Goal: Information Seeking & Learning: Learn about a topic

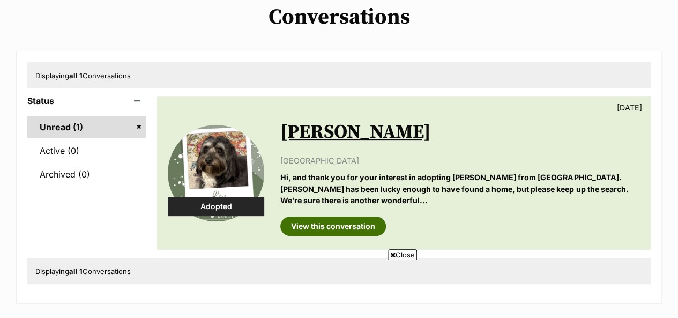
click at [337, 217] on link "View this conversation" at bounding box center [333, 226] width 106 height 19
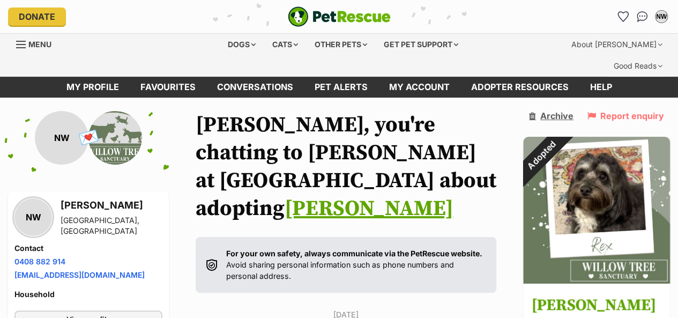
click at [536, 111] on icon at bounding box center [532, 115] width 7 height 9
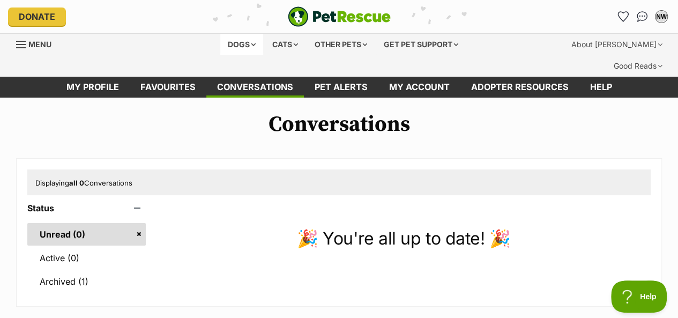
click at [243, 43] on div "Dogs" at bounding box center [241, 44] width 43 height 21
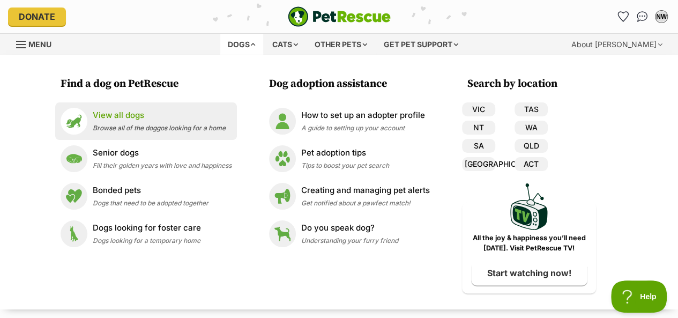
click at [117, 118] on p "View all dogs" at bounding box center [159, 115] width 133 height 12
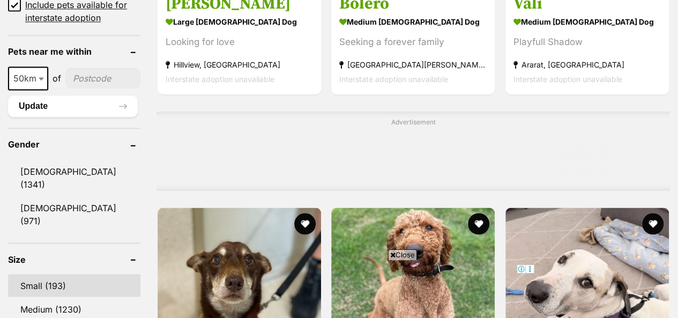
click at [36, 274] on link "Small (193)" at bounding box center [74, 285] width 132 height 23
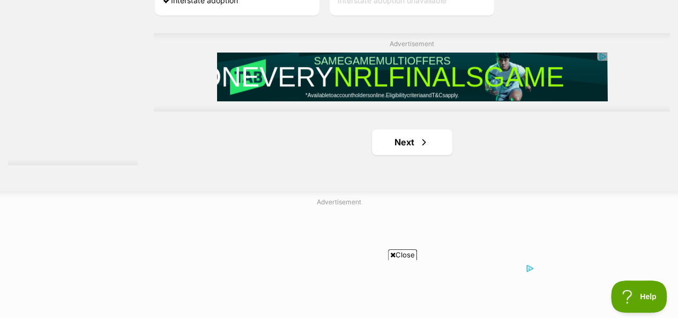
scroll to position [2615, 0]
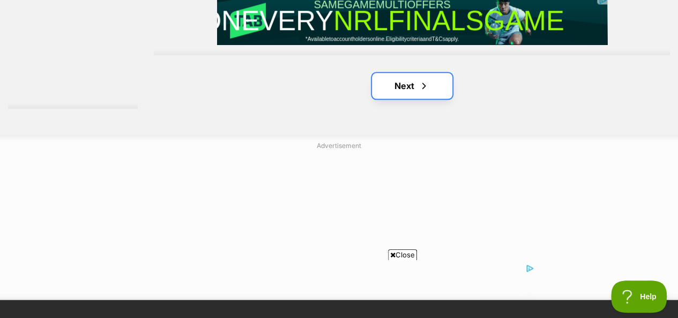
click at [393, 73] on link "Next" at bounding box center [412, 86] width 80 height 26
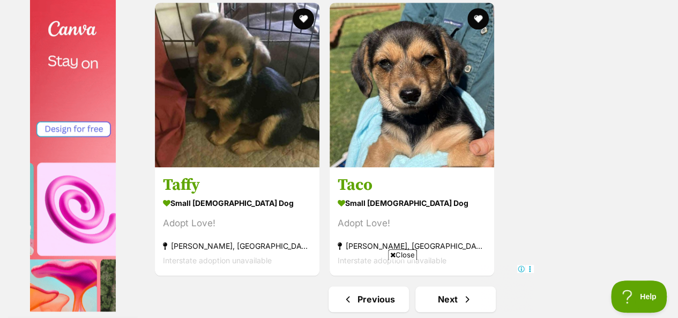
scroll to position [2458, 0]
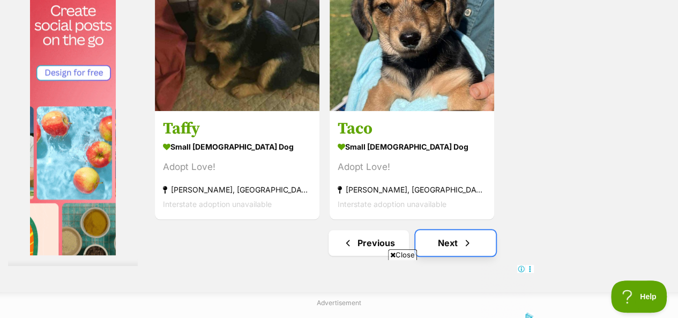
click at [467, 236] on span "Next page" at bounding box center [467, 242] width 11 height 13
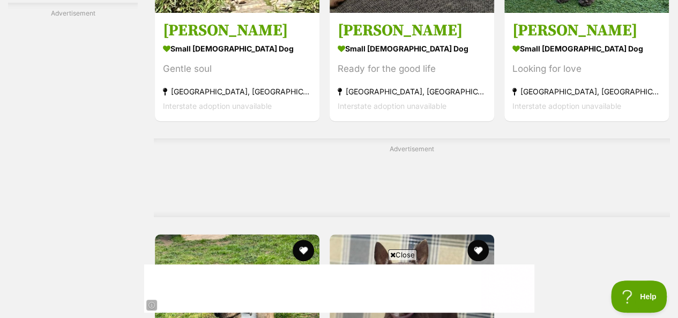
scroll to position [2283, 0]
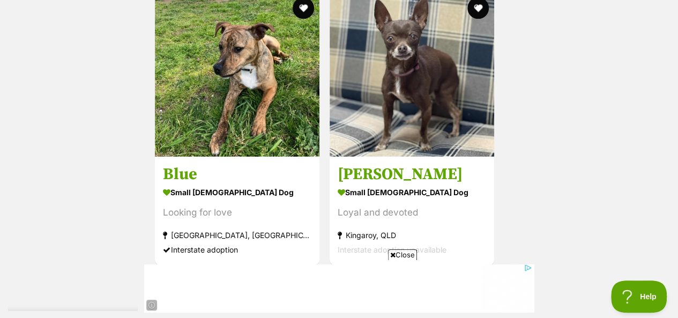
scroll to position [2517, 0]
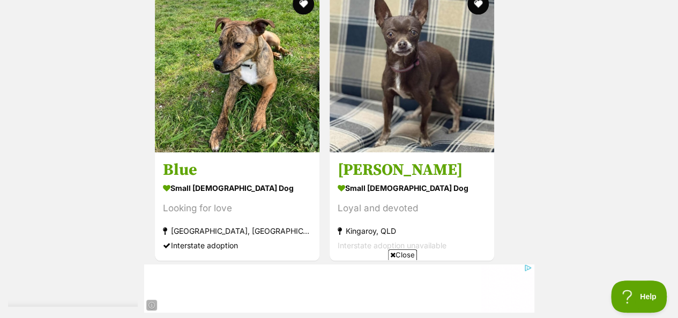
click at [437, 271] on link "Next" at bounding box center [455, 284] width 80 height 26
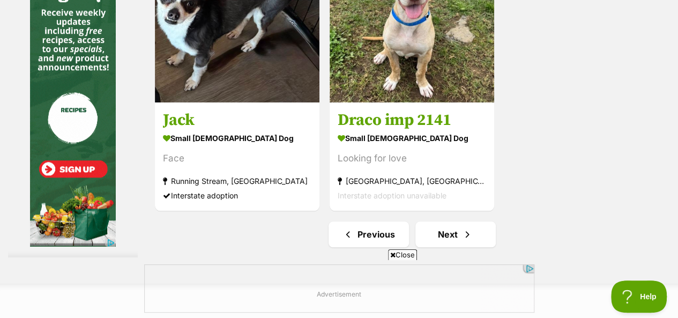
scroll to position [2484, 0]
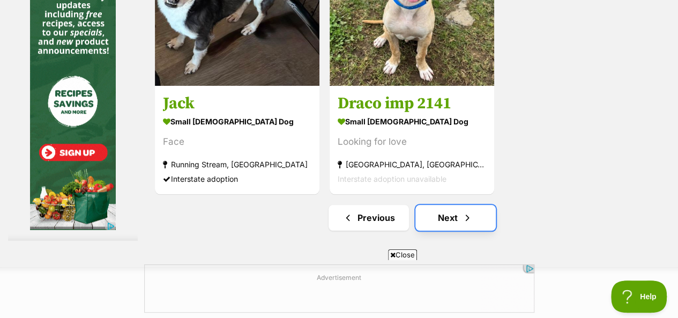
click at [471, 211] on span "Next page" at bounding box center [467, 217] width 11 height 13
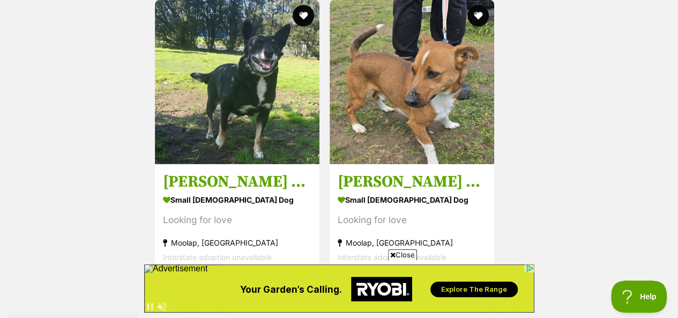
drag, startPoint x: 679, startPoint y: 17, endPoint x: 673, endPoint y: 232, distance: 215.0
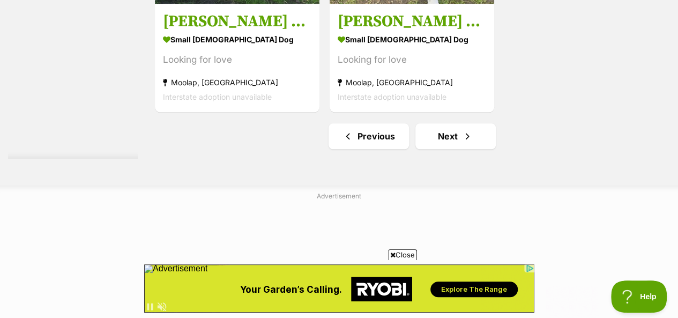
scroll to position [2566, 0]
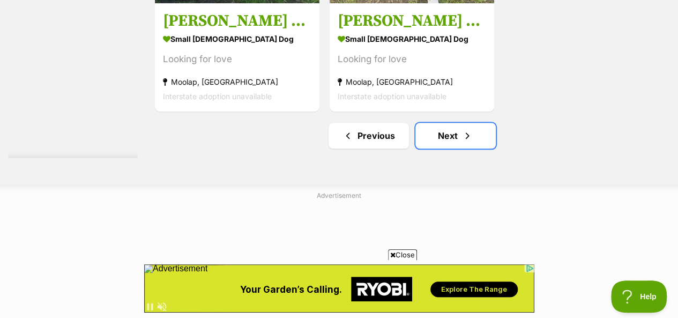
drag, startPoint x: 453, startPoint y: 87, endPoint x: 654, endPoint y: 177, distance: 220.2
click at [453, 123] on link "Next" at bounding box center [455, 136] width 80 height 26
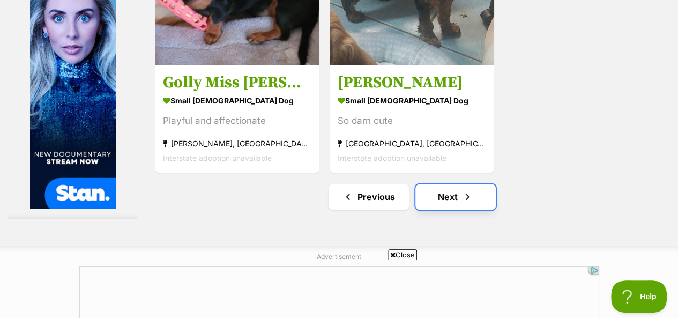
drag, startPoint x: 444, startPoint y: 153, endPoint x: 454, endPoint y: 153, distance: 10.2
click at [444, 184] on link "Next" at bounding box center [455, 197] width 80 height 26
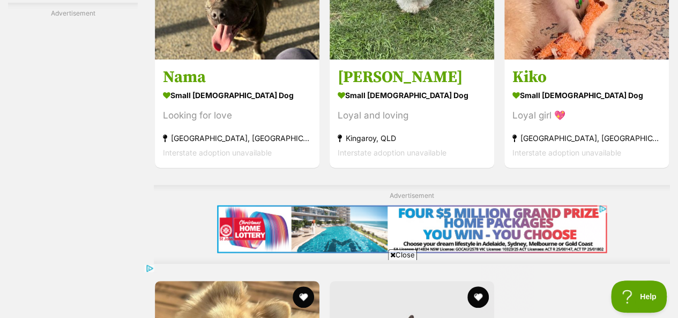
scroll to position [1999, 0]
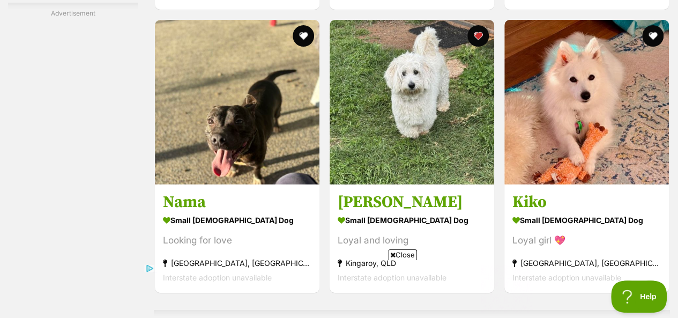
drag, startPoint x: 681, startPoint y: 25, endPoint x: 672, endPoint y: 200, distance: 175.5
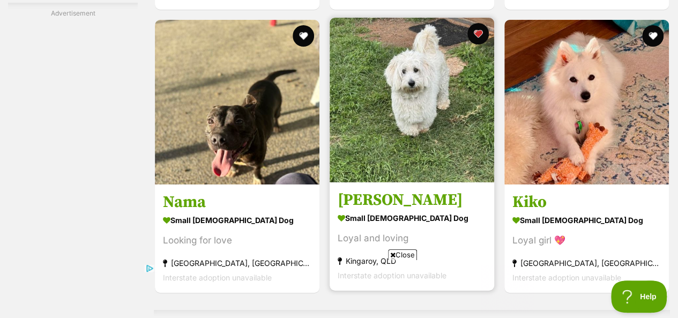
click at [465, 105] on img at bounding box center [412, 100] width 165 height 165
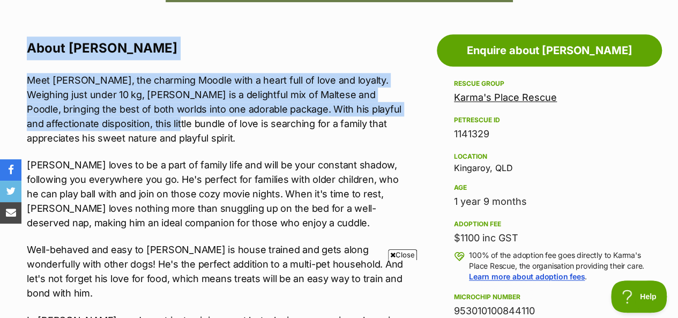
drag, startPoint x: 29, startPoint y: 26, endPoint x: 104, endPoint y: 96, distance: 102.4
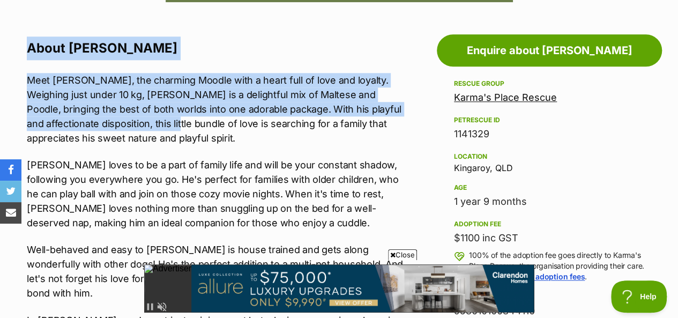
click at [108, 94] on p "Meet [PERSON_NAME], the charming Moodle with a heart full of love and loyalty. …" at bounding box center [215, 109] width 377 height 72
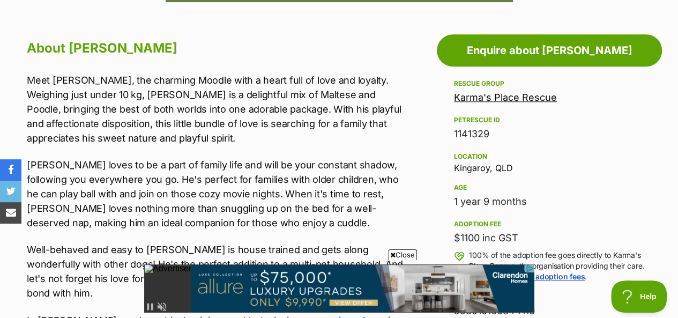
click at [182, 73] on p "Meet [PERSON_NAME], the charming Moodle with a heart full of love and loyalty. …" at bounding box center [215, 109] width 377 height 72
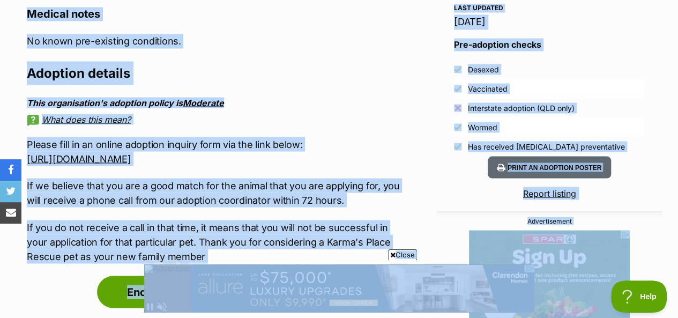
scroll to position [956, 0]
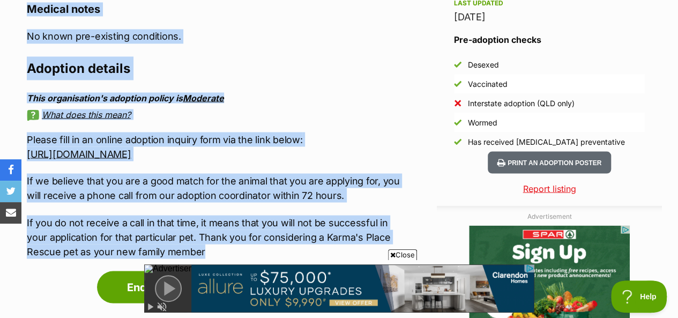
drag, startPoint x: 29, startPoint y: 28, endPoint x: 211, endPoint y: 230, distance: 271.7
copy div "About [PERSON_NAME] Meet [PERSON_NAME], the charming Moodle with a heart full o…"
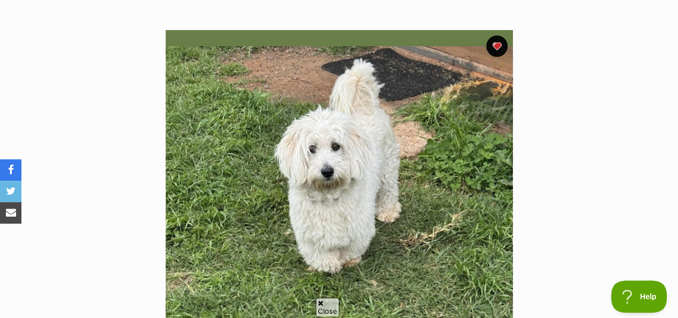
scroll to position [322, 0]
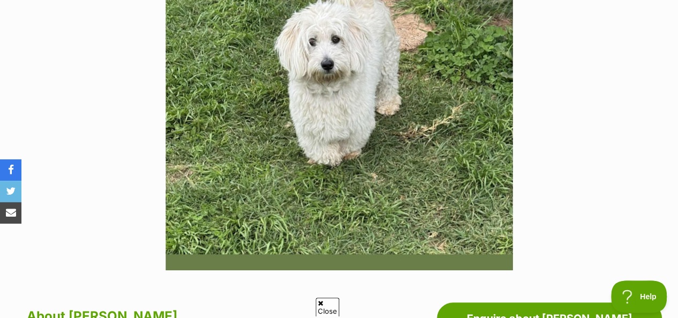
click at [573, 168] on section "Available 1 of 1 images Next Prev 1" at bounding box center [339, 88] width 611 height 363
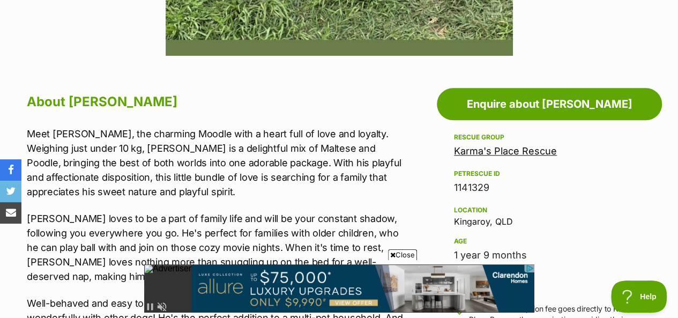
scroll to position [0, 0]
